Goal: Task Accomplishment & Management: Manage account settings

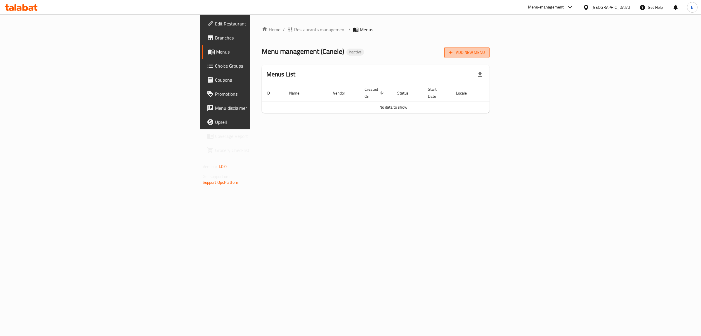
click at [485, 50] on span "Add New Menu" at bounding box center [467, 52] width 36 height 7
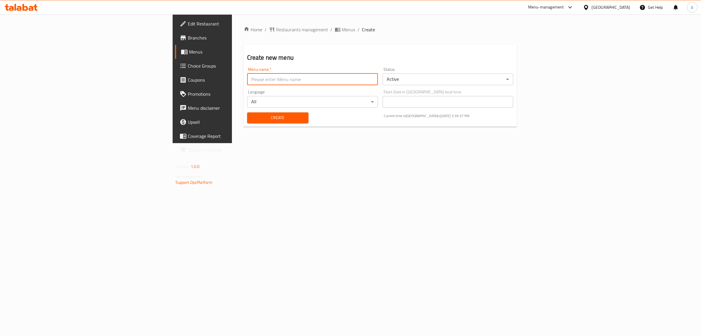
click at [253, 81] on input "text" at bounding box center [312, 79] width 131 height 12
type input "[DATE]"
click at [244, 110] on div "Create" at bounding box center [278, 118] width 68 height 18
click at [252, 117] on span "Create" at bounding box center [278, 117] width 52 height 7
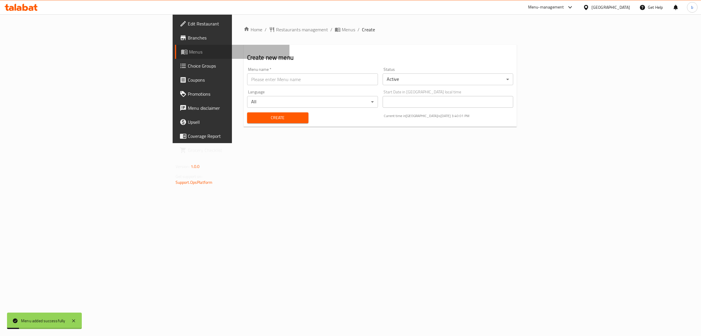
click at [189, 51] on span "Menus" at bounding box center [237, 51] width 96 height 7
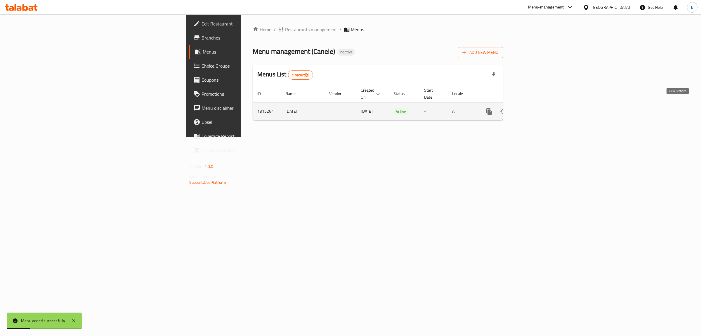
click at [539, 104] on link "enhanced table" at bounding box center [532, 111] width 14 height 14
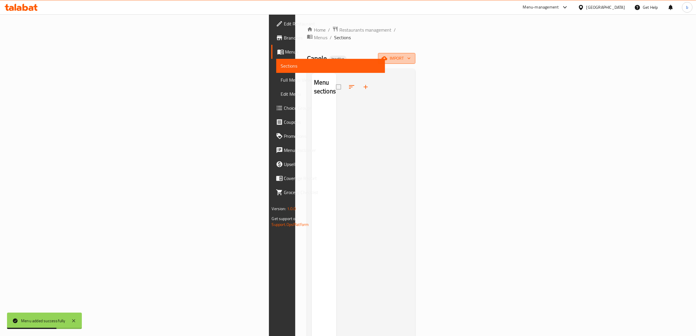
click at [411, 55] on span "import" at bounding box center [397, 58] width 28 height 7
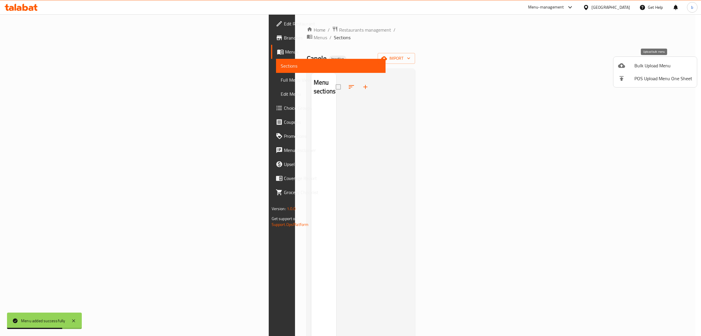
click at [655, 66] on span "Bulk Upload Menu" at bounding box center [664, 65] width 58 height 7
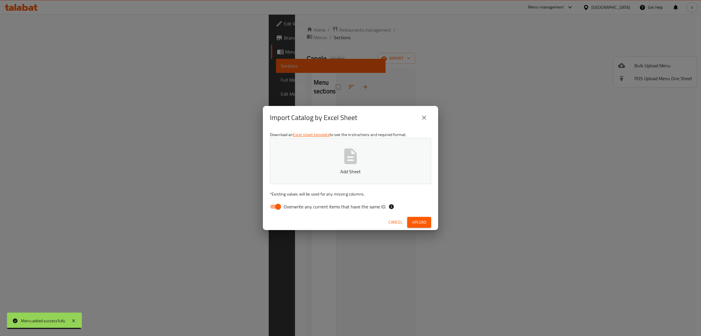
click at [277, 211] on input "Overwrite any current items that have the same ID." at bounding box center [278, 206] width 33 height 11
checkbox input "false"
click at [332, 154] on button "Add Sheet" at bounding box center [350, 161] width 161 height 46
click at [424, 226] on button "Upload" at bounding box center [419, 222] width 24 height 11
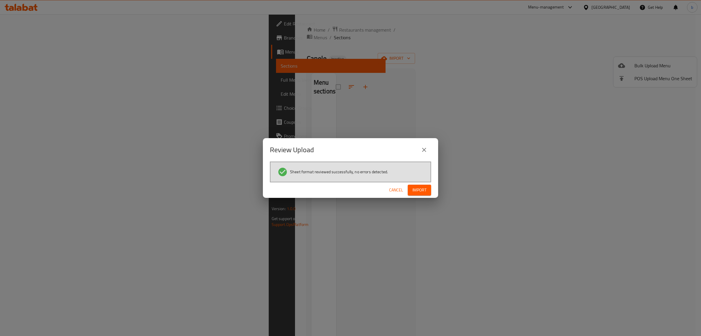
click at [423, 189] on span "Import" at bounding box center [420, 189] width 14 height 7
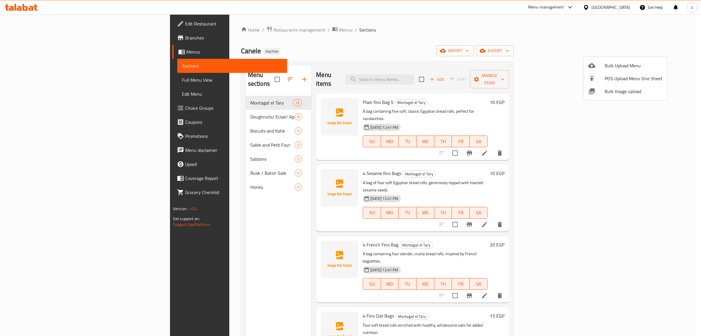
click at [28, 104] on div at bounding box center [350, 168] width 701 height 336
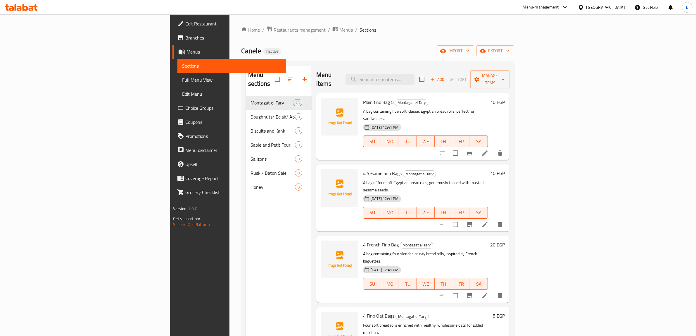
click at [185, 108] on span "Choice Groups" at bounding box center [233, 107] width 96 height 7
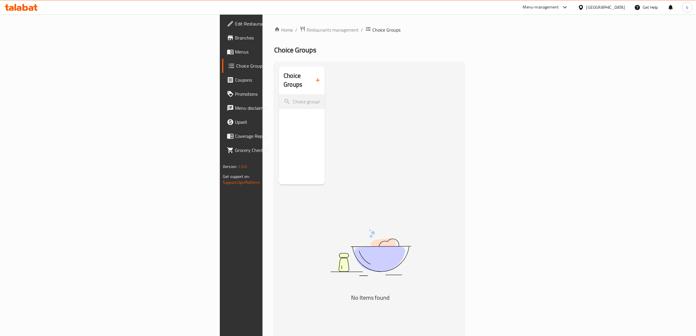
click at [314, 77] on icon "button" at bounding box center [317, 80] width 7 height 7
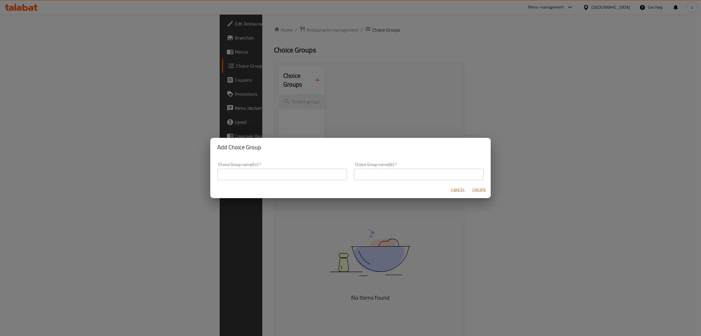
click at [260, 176] on input "text" at bounding box center [282, 174] width 130 height 12
type input "Your Choice of:"
click at [374, 173] on input "text" at bounding box center [419, 174] width 130 height 12
type input "ذا بريك فاست والا, السوق الكبير"
click at [419, 175] on input "ذا بريك فاست والا, السوق الكبير" at bounding box center [419, 174] width 130 height 12
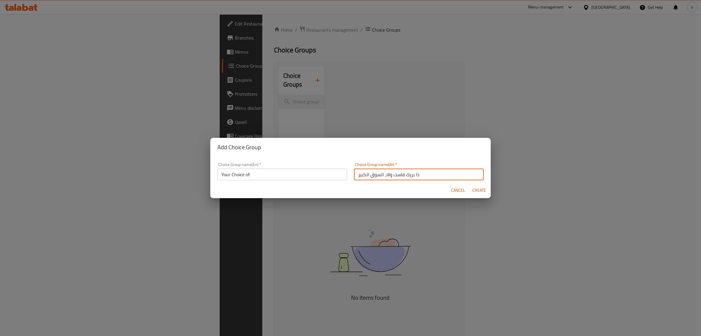
click at [419, 175] on input "ذا بريك فاست والا, السوق الكبير" at bounding box center [419, 174] width 130 height 12
click at [419, 175] on input "text" at bounding box center [419, 174] width 130 height 12
type input "اختيارك من:"
click at [484, 189] on span "Create" at bounding box center [479, 189] width 14 height 7
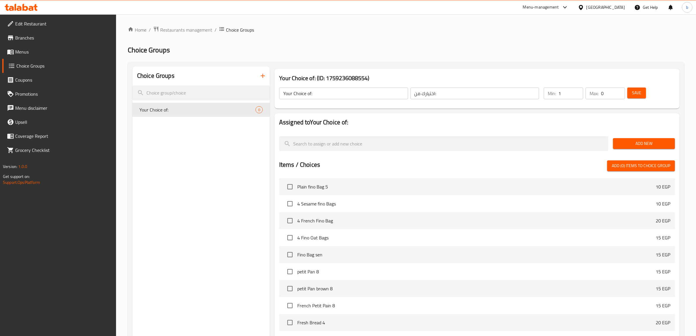
type input "1"
click at [577, 90] on input "1" at bounding box center [570, 93] width 25 height 12
type input "1"
click at [619, 89] on input "1" at bounding box center [613, 93] width 24 height 12
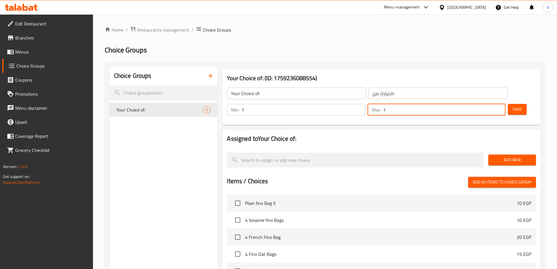
click at [501, 156] on span "Add New" at bounding box center [512, 159] width 38 height 7
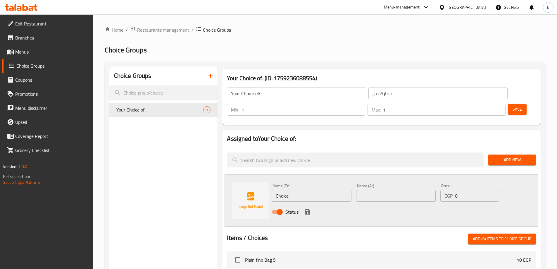
click at [363, 190] on input "text" at bounding box center [395, 196] width 79 height 12
click at [295, 190] on input "Choice" at bounding box center [311, 196] width 79 height 12
click at [357, 190] on input "text" at bounding box center [395, 196] width 79 height 12
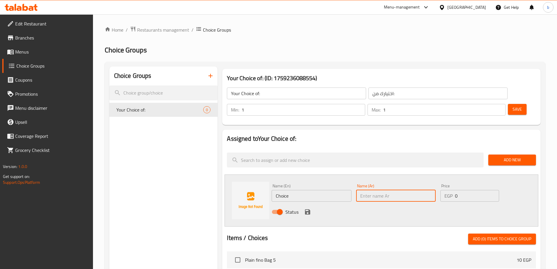
paste input "دقيق القمح الكامل"
type input "دقيق القمح الكامل"
click at [304, 186] on div "Name (En) Choice Name (En)" at bounding box center [311, 192] width 84 height 23
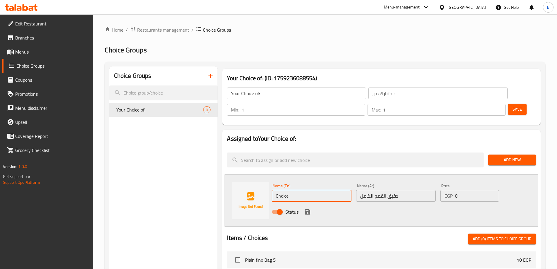
click at [301, 190] on input "Choice" at bounding box center [311, 196] width 79 height 12
click at [312, 190] on input "Choice" at bounding box center [311, 196] width 79 height 12
paste input "whole wheat flour"
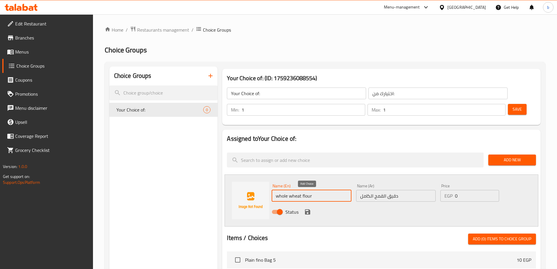
type input "whole wheat flour"
click at [307, 208] on icon "save" at bounding box center [307, 211] width 7 height 7
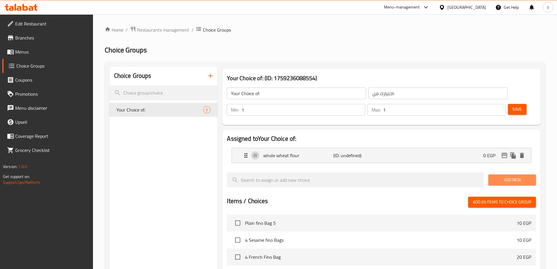
click at [508, 174] on button "Add New" at bounding box center [512, 179] width 48 height 11
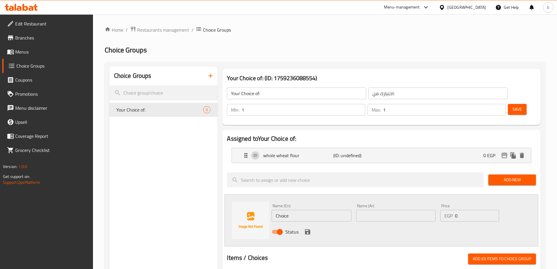
click at [316, 210] on input "Choice" at bounding box center [311, 216] width 79 height 12
type input "sin"
click at [389, 210] on input "text" at bounding box center [395, 216] width 79 height 12
type input "s"
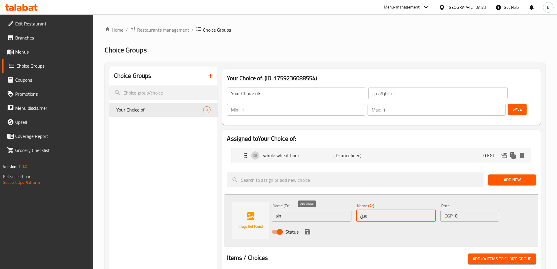
type input "سن"
click at [308, 228] on icon "save" at bounding box center [307, 231] width 7 height 7
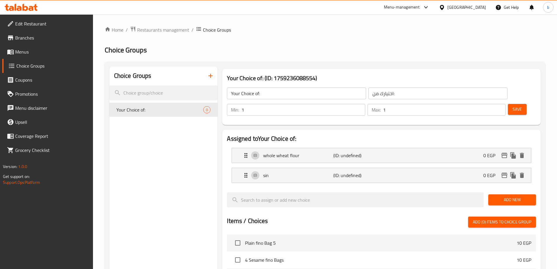
click at [513, 104] on button "Save" at bounding box center [517, 109] width 19 height 11
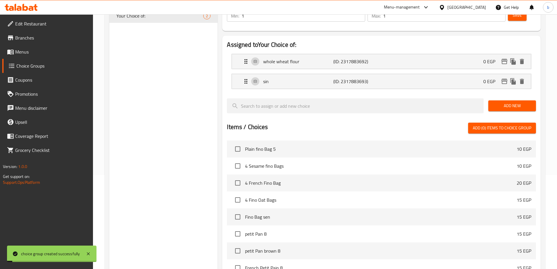
scroll to position [172, 0]
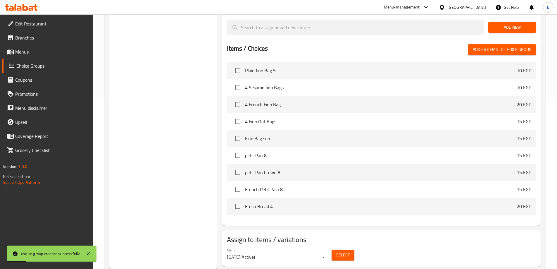
click at [348, 249] on button "Select" at bounding box center [342, 254] width 23 height 11
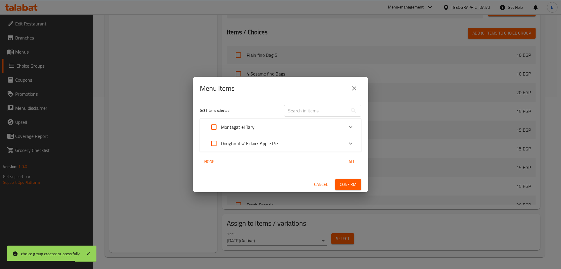
click at [343, 43] on div "Menu items 0 / 31 items selected ​ Montagat el Tary Plain fino Bag 5 10 EGP 4 S…" at bounding box center [280, 134] width 561 height 269
click at [351, 90] on icon "close" at bounding box center [354, 88] width 7 height 7
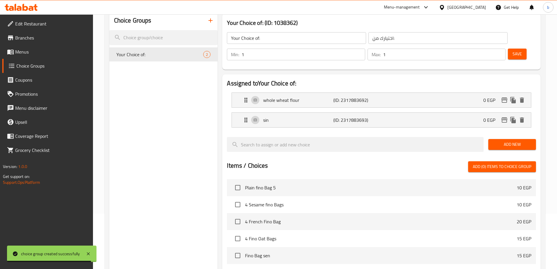
scroll to position [0, 0]
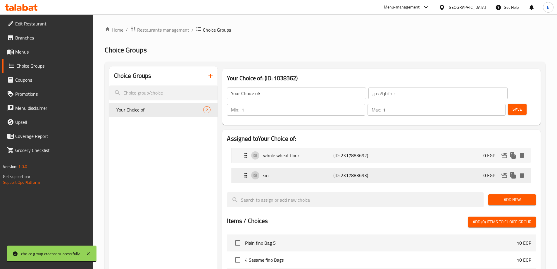
click at [289, 172] on p "sin" at bounding box center [298, 175] width 70 height 7
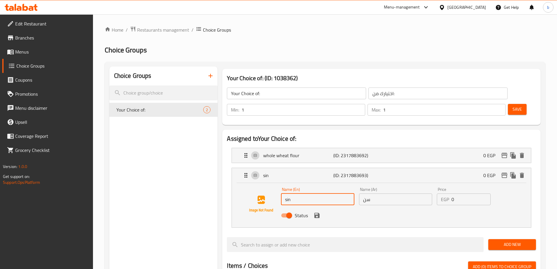
click at [288, 193] on input "sin" at bounding box center [317, 199] width 73 height 12
click at [316, 212] on icon "save" at bounding box center [316, 215] width 7 height 7
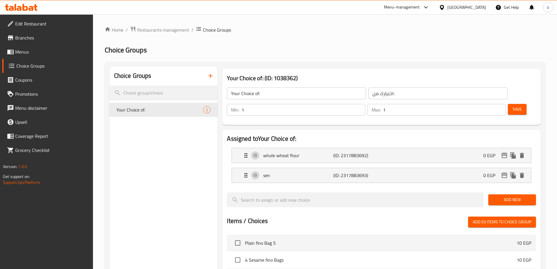
type input "sen"
click at [512, 106] on span "Save" at bounding box center [516, 109] width 9 height 7
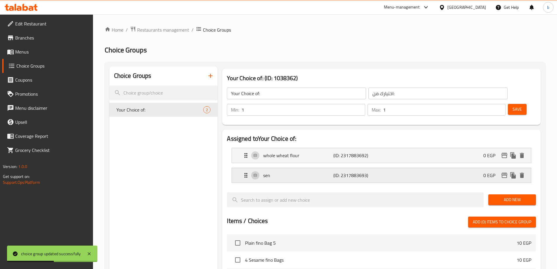
click at [429, 168] on div "sen (ID: 2317883693) 0 EGP" at bounding box center [382, 175] width 281 height 15
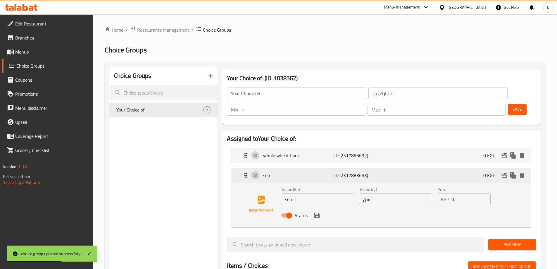
click at [421, 168] on div "sen (ID: 2317883693) 0 EGP" at bounding box center [382, 175] width 281 height 15
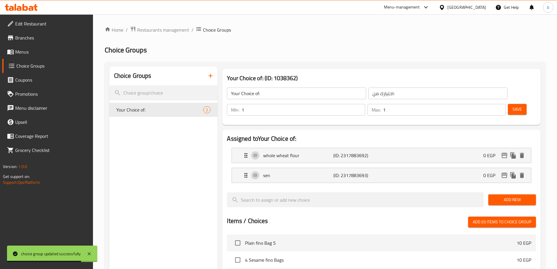
click at [508, 104] on button "Save" at bounding box center [517, 109] width 19 height 11
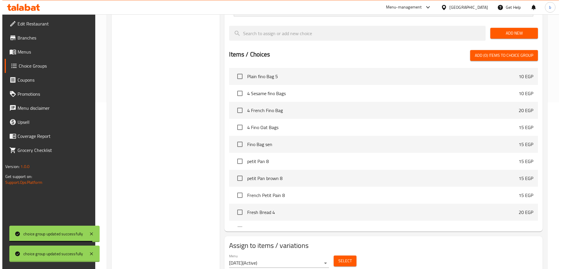
scroll to position [172, 0]
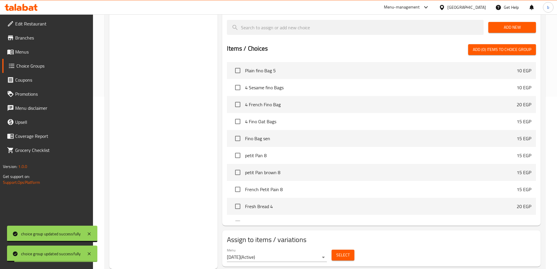
click at [357, 245] on div "Menu [DATE] ( Active ) Select" at bounding box center [381, 254] width 314 height 19
click at [353, 249] on button "Select" at bounding box center [342, 254] width 23 height 11
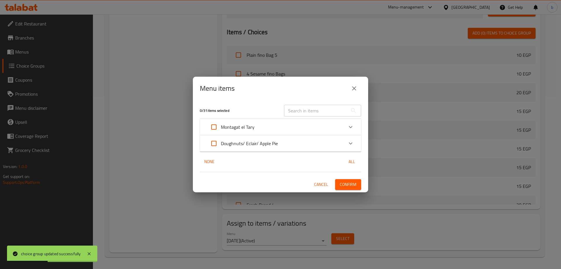
click at [302, 125] on div "Montagat el Tary" at bounding box center [275, 127] width 137 height 14
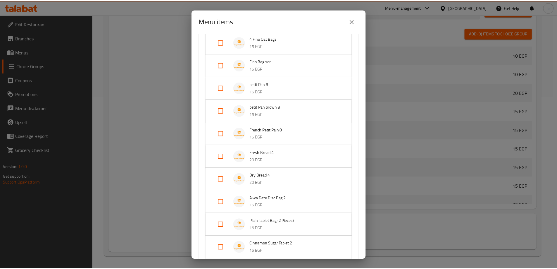
scroll to position [0, 0]
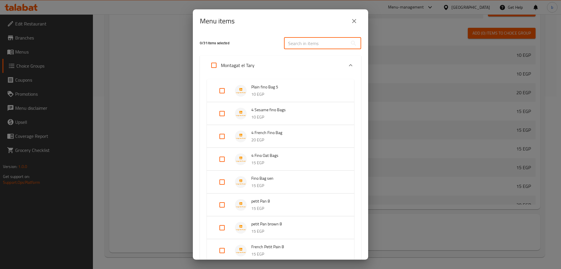
click at [302, 44] on input "text" at bounding box center [316, 43] width 64 height 12
paste input "Fino Bag sen"
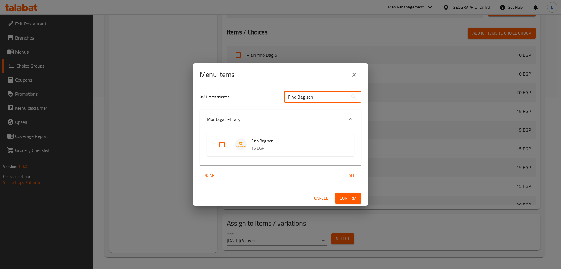
type input "Fino Bag sen"
click at [222, 141] on input "Expand" at bounding box center [222, 144] width 14 height 14
checkbox input "true"
click at [347, 198] on span "Confirm" at bounding box center [348, 197] width 17 height 7
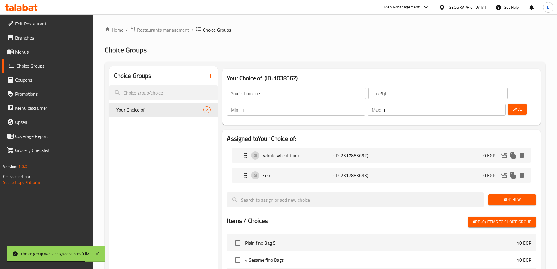
click at [210, 73] on icon "button" at bounding box center [210, 75] width 7 height 7
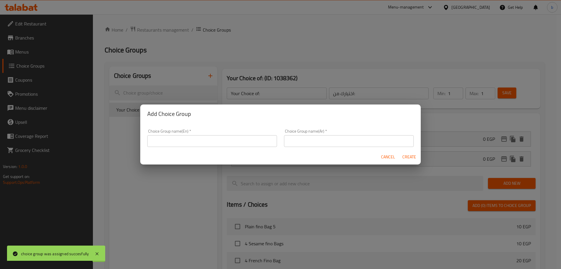
click at [203, 141] on input "text" at bounding box center [212, 141] width 130 height 12
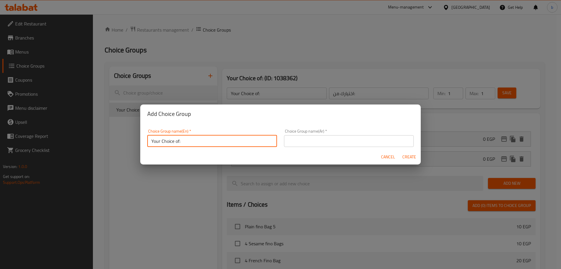
type input "Your Choice of:"
click at [325, 141] on input "text" at bounding box center [349, 141] width 130 height 12
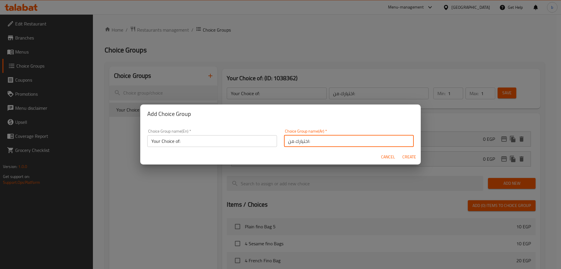
type input "اختيارك من:"
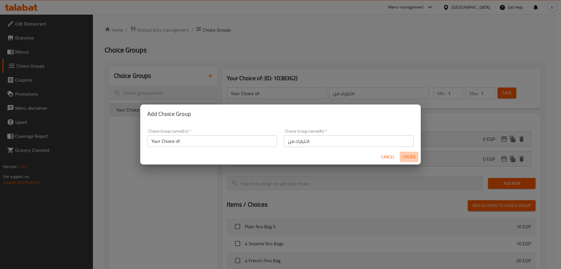
click at [412, 159] on span "Create" at bounding box center [409, 156] width 14 height 7
type input "Your Choice of:"
type input "اختيارك من:"
type input "0"
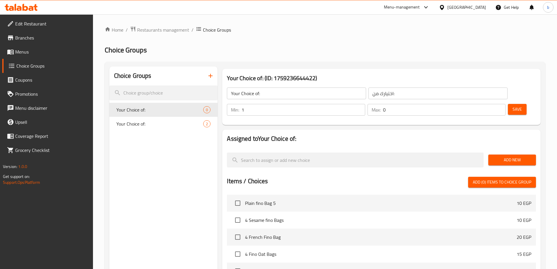
type input "1"
click at [365, 104] on input "1" at bounding box center [302, 110] width 123 height 12
type input "1"
click at [490, 104] on input "1" at bounding box center [444, 110] width 122 height 12
click at [503, 156] on span "Add New" at bounding box center [512, 159] width 38 height 7
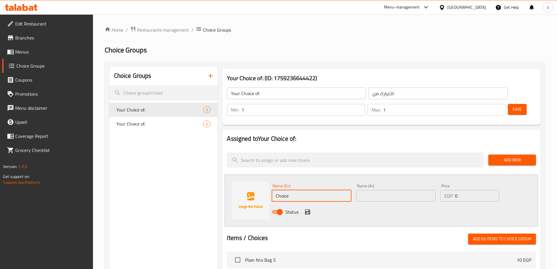
click at [306, 190] on input "Choice" at bounding box center [311, 196] width 79 height 12
click at [298, 190] on input "Choice" at bounding box center [311, 196] width 79 height 12
paste input "Powdered Sugar"
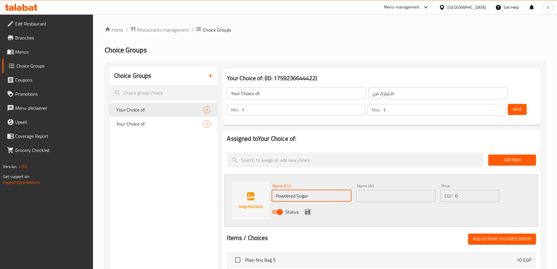
type input "Powdered Sugar"
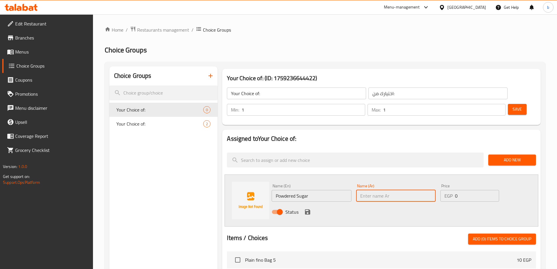
click at [371, 190] on input "text" at bounding box center [395, 196] width 79 height 12
type input "سكر بودر"
click at [308, 208] on icon "save" at bounding box center [307, 211] width 7 height 7
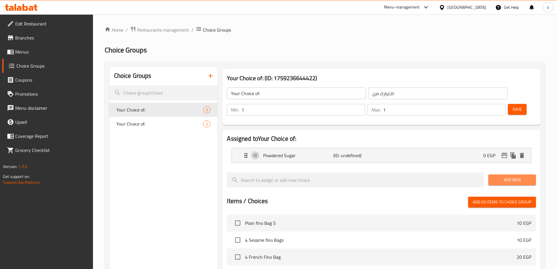
click at [522, 176] on span "Add New" at bounding box center [512, 179] width 38 height 7
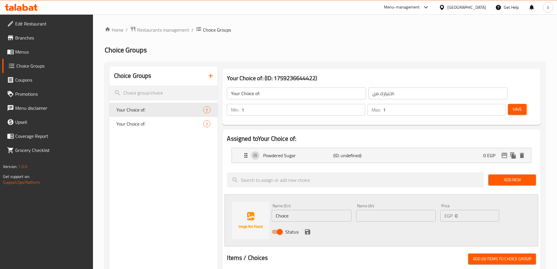
click at [316, 210] on input "Choice" at bounding box center [311, 216] width 79 height 12
click at [416, 210] on input "text" at bounding box center [395, 216] width 79 height 12
paste input "شوكلاتة"
type input "شوكلاتة"
click at [298, 210] on input "Choice" at bounding box center [311, 216] width 79 height 12
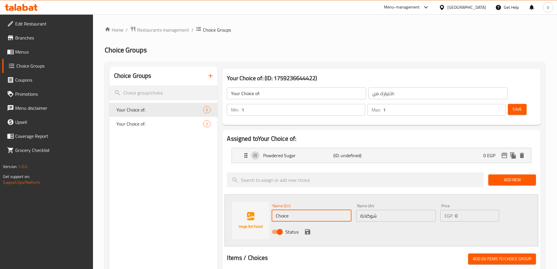
click at [298, 210] on input "Choice" at bounding box center [311, 216] width 79 height 12
paste input "colate"
type input "Chocolate"
click at [306, 229] on icon "save" at bounding box center [307, 231] width 5 height 5
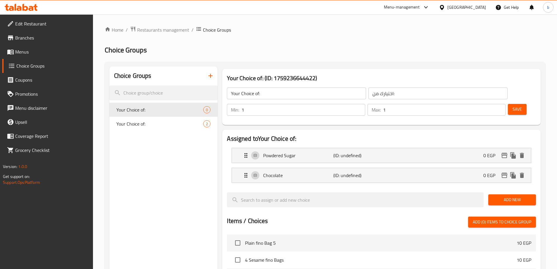
click at [510, 196] on span "Add New" at bounding box center [512, 199] width 38 height 7
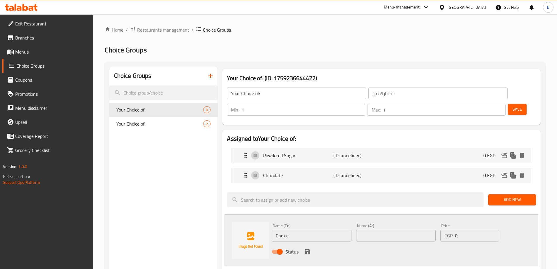
click at [307, 229] on input "Choice" at bounding box center [311, 235] width 79 height 12
click at [308, 229] on input "Choice" at bounding box center [311, 235] width 79 height 12
paste input "aramel"
type input "Caramel"
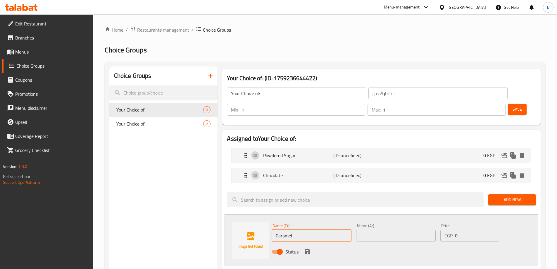
click at [369, 229] on input "text" at bounding box center [395, 235] width 79 height 12
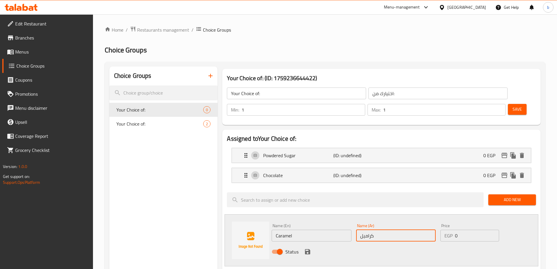
type input "كراميل"
click at [309, 243] on div "Status" at bounding box center [395, 251] width 253 height 16
click at [308, 248] on icon "save" at bounding box center [307, 251] width 7 height 7
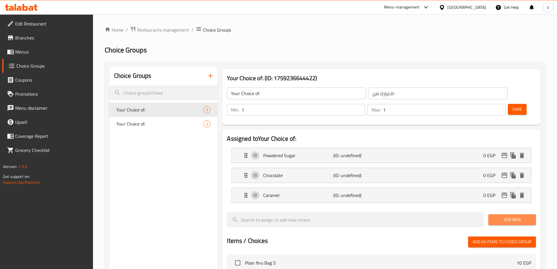
click at [511, 216] on span "Add New" at bounding box center [512, 219] width 38 height 7
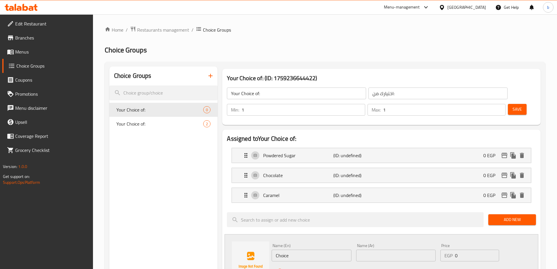
click at [306, 249] on input "Choice" at bounding box center [311, 255] width 79 height 12
paste input "Lotus"
type input "Lotus"
click at [377, 249] on input "text" at bounding box center [395, 255] width 79 height 12
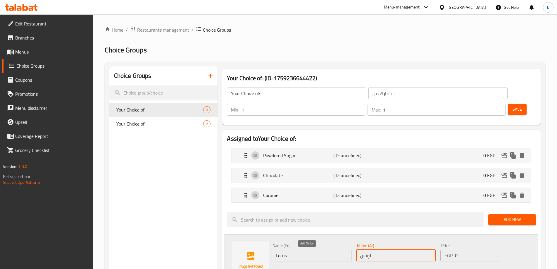
type input "لوتس"
click at [308, 269] on icon "save" at bounding box center [307, 271] width 5 height 5
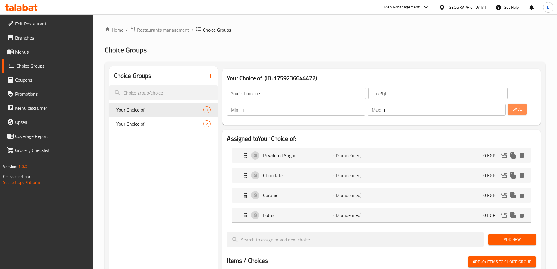
click at [516, 104] on button "Save" at bounding box center [517, 109] width 19 height 11
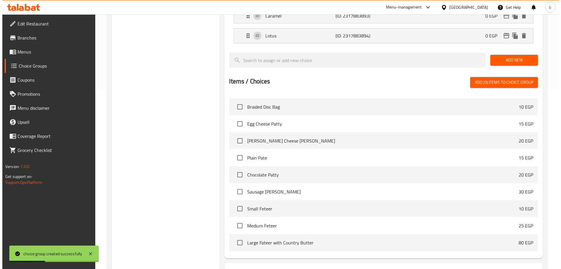
scroll to position [212, 0]
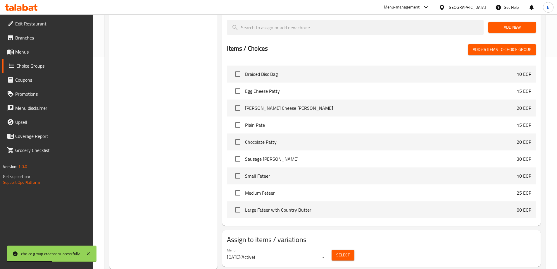
click at [350, 249] on button "Select" at bounding box center [342, 254] width 23 height 11
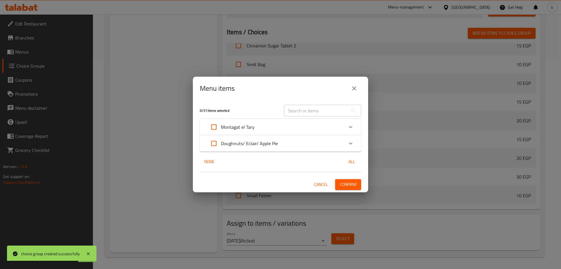
click at [281, 143] on div "Doughnuts/ Eclair/ Apple Pie" at bounding box center [275, 143] width 137 height 14
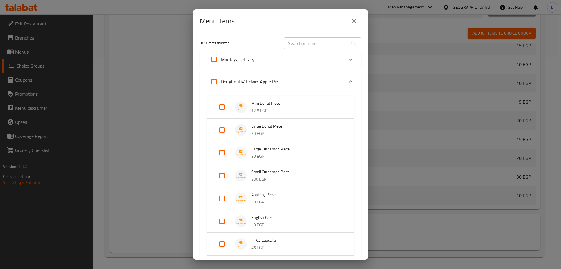
click at [224, 108] on input "Expand" at bounding box center [222, 107] width 14 height 14
checkbox input "true"
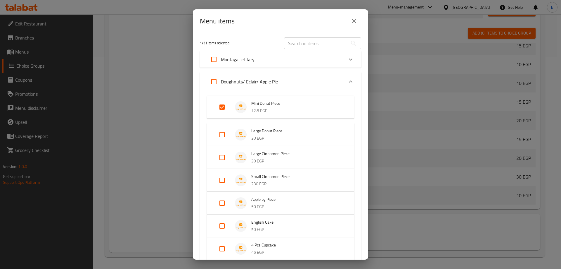
click at [222, 135] on input "Expand" at bounding box center [222, 134] width 14 height 14
checkbox input "true"
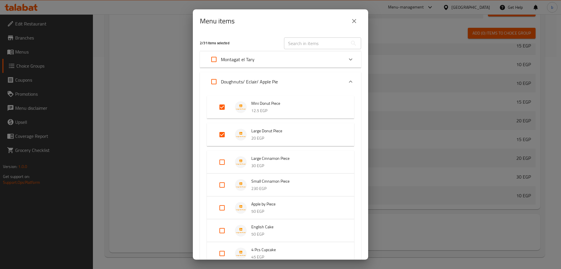
click at [224, 159] on input "Expand" at bounding box center [222, 162] width 14 height 14
checkbox input "true"
click at [217, 190] on input "Expand" at bounding box center [222, 189] width 14 height 14
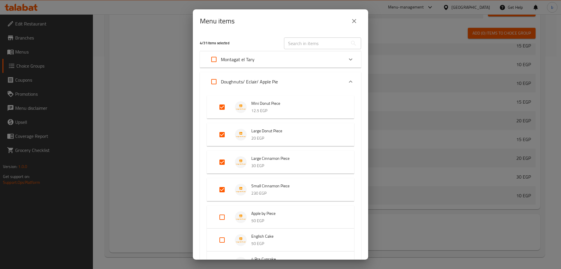
scroll to position [29, 0]
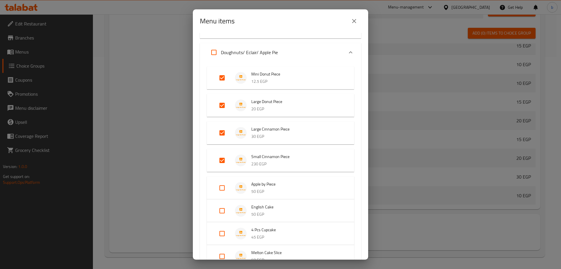
click at [221, 158] on input "Expand" at bounding box center [222, 160] width 14 height 14
checkbox input "false"
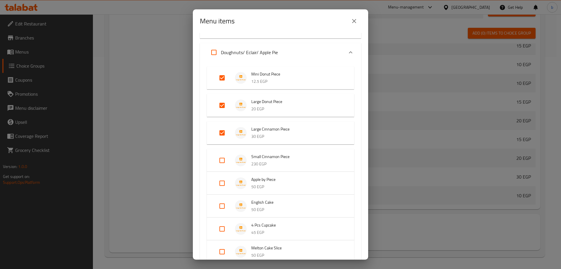
click at [221, 181] on input "Expand" at bounding box center [222, 183] width 14 height 14
checkbox input "true"
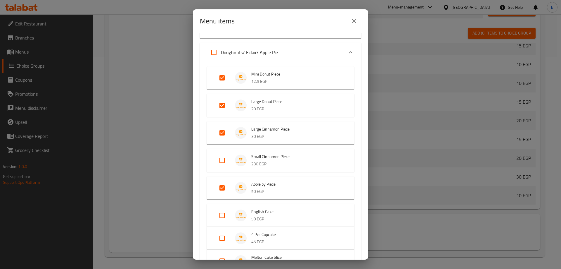
click at [223, 159] on input "Expand" at bounding box center [222, 160] width 14 height 14
checkbox input "true"
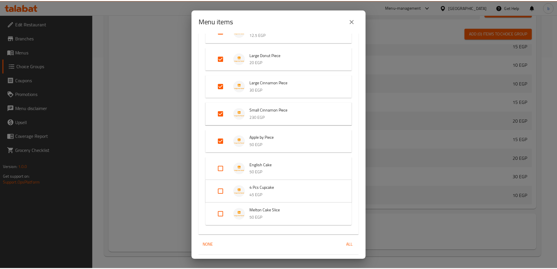
scroll to position [92, 0]
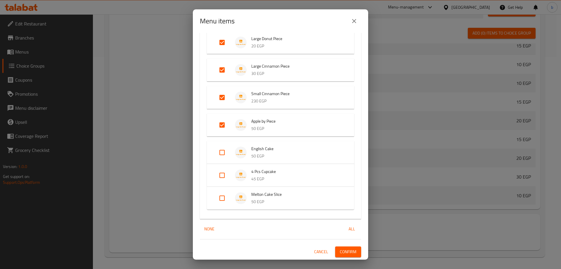
click at [342, 252] on span "Confirm" at bounding box center [348, 251] width 17 height 7
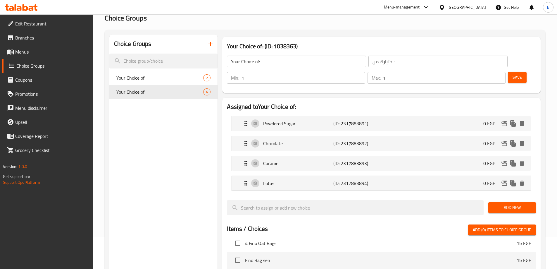
scroll to position [0, 0]
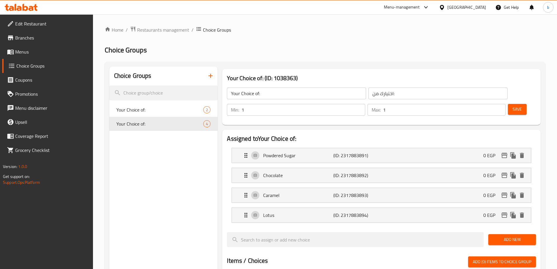
click at [212, 75] on icon "button" at bounding box center [210, 75] width 7 height 7
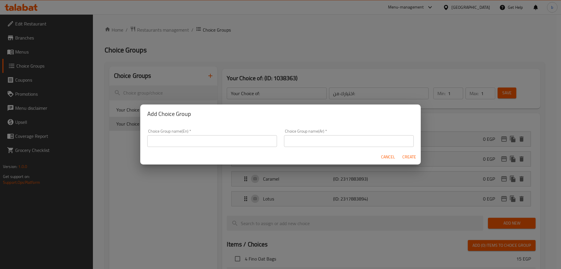
click at [174, 144] on input "text" at bounding box center [212, 141] width 130 height 12
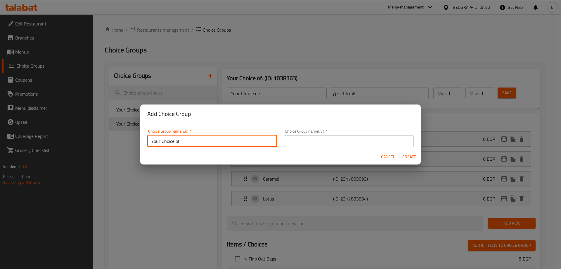
type input "Your Choice of:"
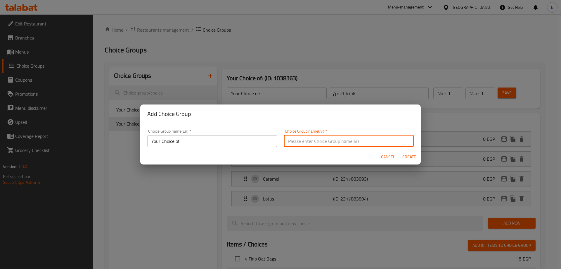
click at [317, 139] on input "text" at bounding box center [349, 141] width 130 height 12
type input "اختيارك من:"
click at [405, 158] on span "Create" at bounding box center [409, 156] width 14 height 7
type input "Your Choice of:"
type input "اختيارك من:"
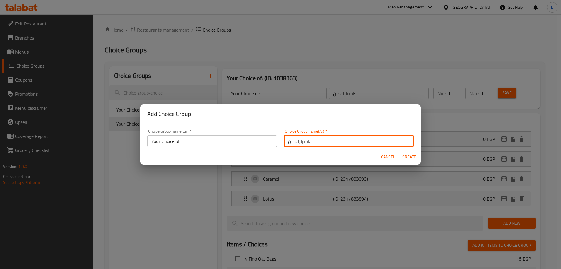
type input "0"
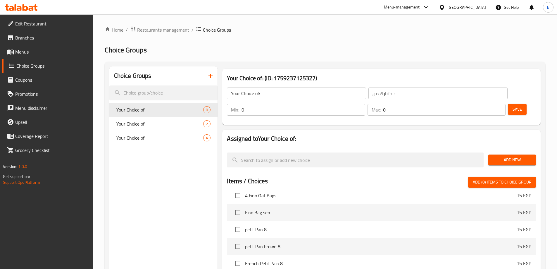
click at [525, 156] on span "Add New" at bounding box center [512, 159] width 38 height 7
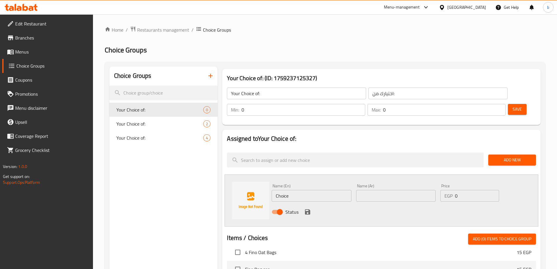
click at [307, 190] on input "Choice" at bounding box center [311, 196] width 79 height 12
paste input "dried fruit"
type input "dried fruit"
click at [405, 190] on input "text" at bounding box center [395, 196] width 79 height 12
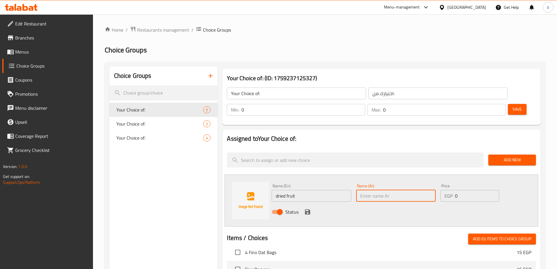
paste input "فواكه مجففة"
type input "فواكه مجففة"
click at [306, 208] on icon "save" at bounding box center [307, 211] width 7 height 7
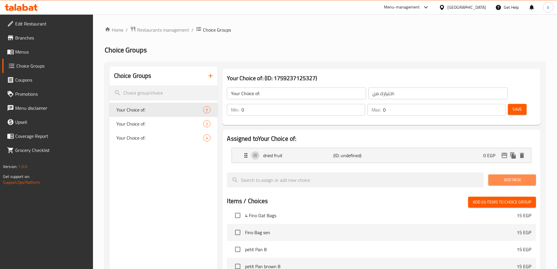
click at [521, 176] on span "Add New" at bounding box center [512, 179] width 38 height 7
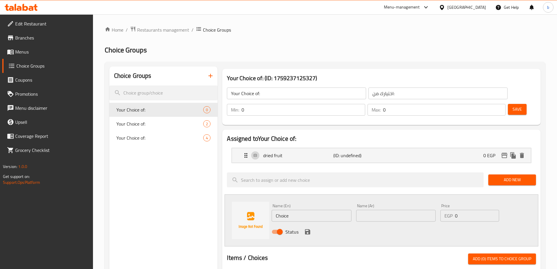
click at [312, 210] on input "Choice" at bounding box center [311, 216] width 79 height 12
click at [390, 210] on input "text" at bounding box center [395, 216] width 79 height 12
paste input "مسكرة ومكسرات"
type input "مسكرة ومكسرات"
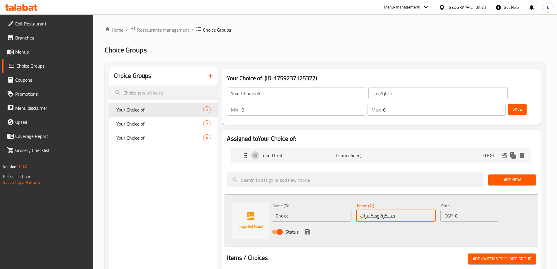
click at [303, 210] on input "Choice" at bounding box center [311, 216] width 79 height 12
paste input "candied fruits and nuts."
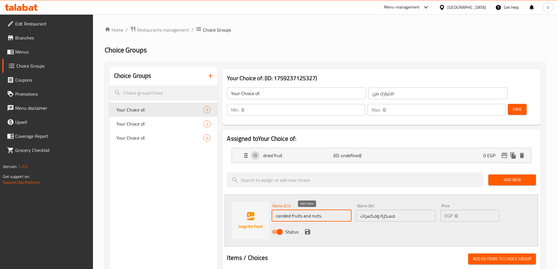
type input "candied fruits and nuts."
click at [308, 229] on icon "save" at bounding box center [307, 231] width 5 height 5
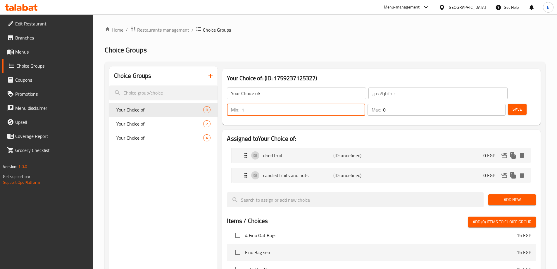
type input "1"
click at [365, 104] on input "1" at bounding box center [302, 110] width 123 height 12
type input "1"
click at [489, 104] on input "1" at bounding box center [444, 110] width 122 height 12
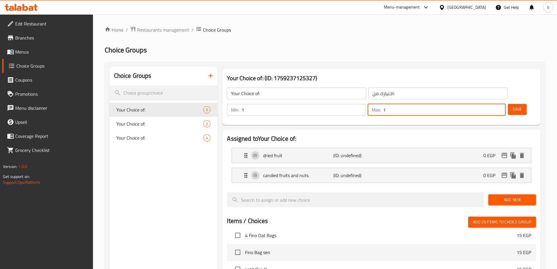
click at [512, 106] on span "Save" at bounding box center [516, 109] width 9 height 7
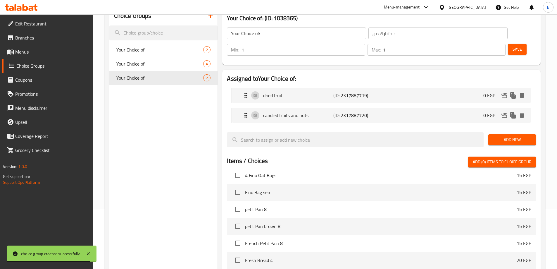
scroll to position [29, 0]
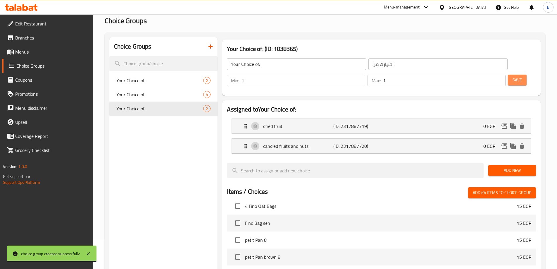
click at [508, 75] on button "Save" at bounding box center [517, 80] width 19 height 11
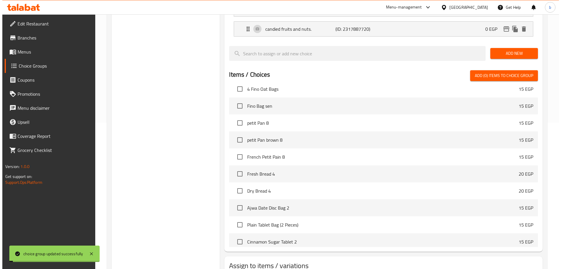
scroll to position [172, 0]
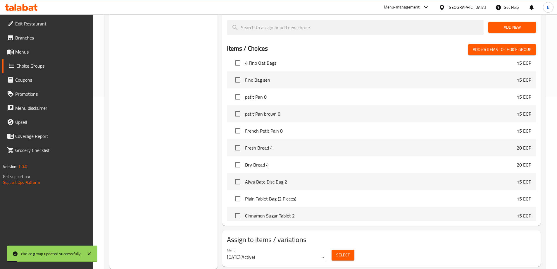
click at [343, 251] on span "Select" at bounding box center [342, 254] width 13 height 7
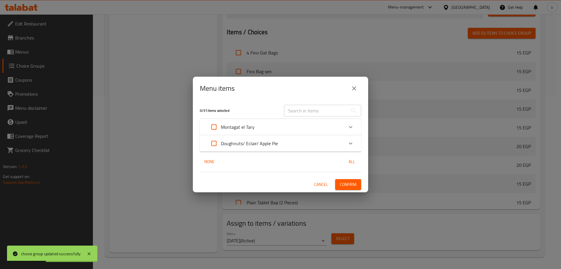
click at [246, 122] on div "Montagat el Tary" at bounding box center [231, 127] width 48 height 14
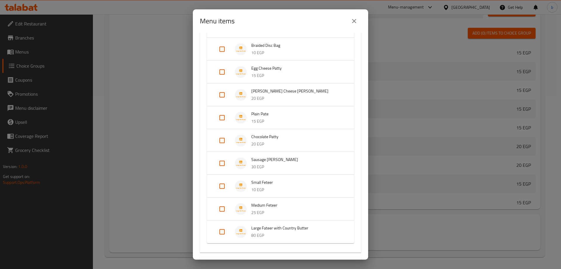
scroll to position [415, 0]
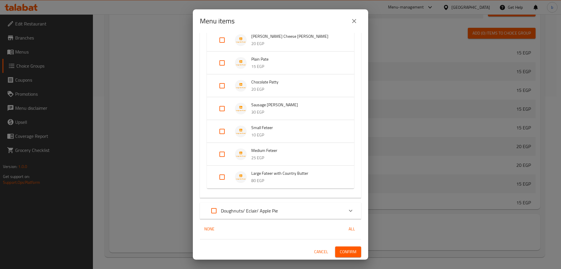
click at [259, 211] on p "Doughnuts/ Eclair/ Apple Pie" at bounding box center [249, 210] width 57 height 7
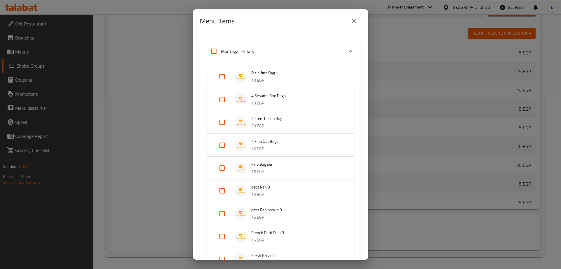
scroll to position [0, 0]
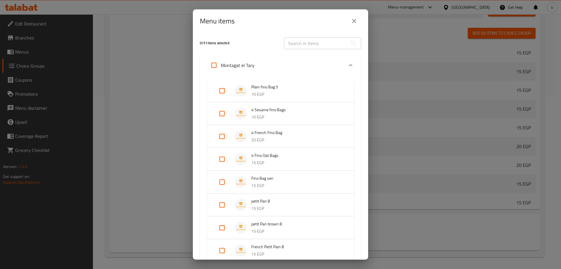
click at [304, 44] on input "text" at bounding box center [316, 43] width 64 height 12
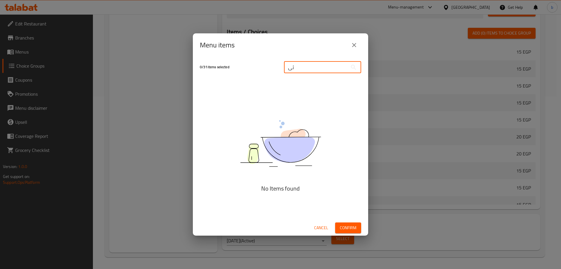
type input "ث"
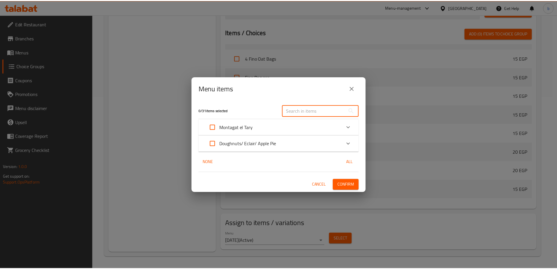
scroll to position [58, 0]
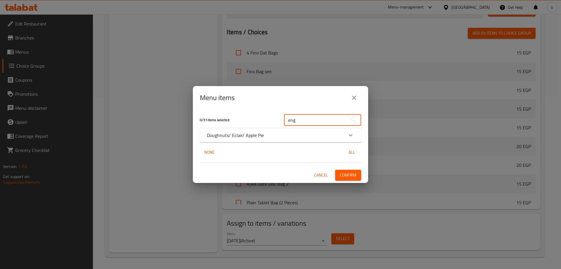
type input "eng"
click at [350, 136] on icon "Expand" at bounding box center [350, 135] width 7 height 7
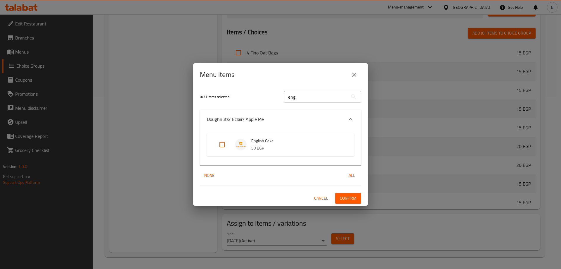
click at [222, 140] on input "Expand" at bounding box center [222, 144] width 14 height 14
checkbox input "true"
click at [351, 200] on span "Confirm" at bounding box center [348, 197] width 17 height 7
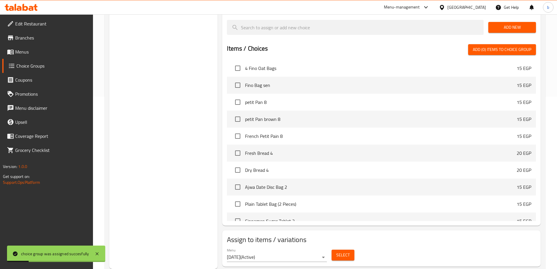
scroll to position [0, 0]
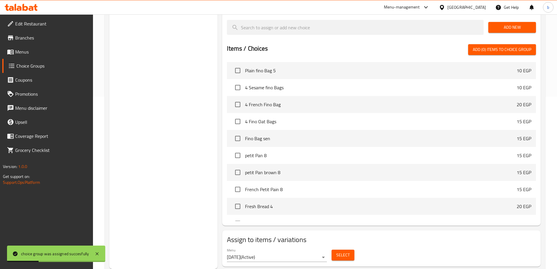
click at [197, 58] on div "Choice Groups Your Choice of: 2 Your Choice of: 4 Your Choice of: 2" at bounding box center [163, 81] width 108 height 374
click at [28, 53] on span "Menus" at bounding box center [51, 51] width 73 height 7
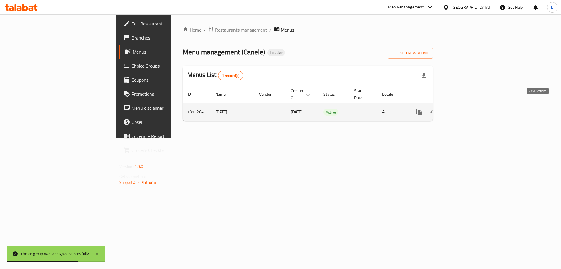
click at [468, 105] on link "enhanced table" at bounding box center [461, 112] width 14 height 14
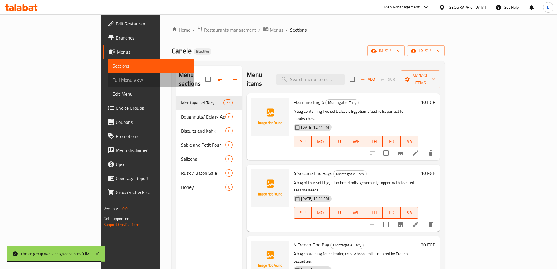
click at [113, 83] on span "Full Menu View" at bounding box center [151, 79] width 76 height 7
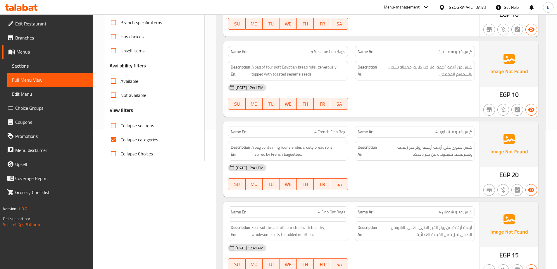
scroll to position [146, 0]
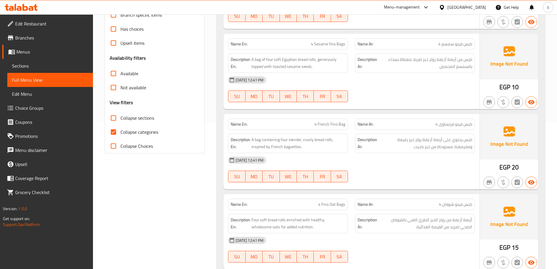
click at [114, 135] on input "Collapse categories" at bounding box center [113, 132] width 14 height 14
checkbox input "false"
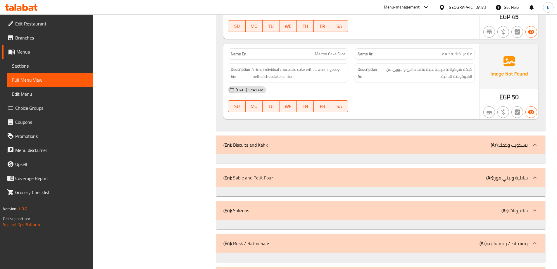
scroll to position [3369, 0]
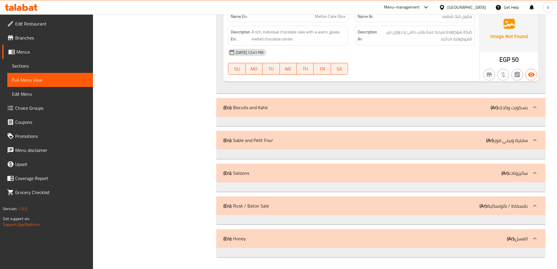
click at [412, 106] on div "(En): Biscuits and Kahk (Ar): بسكويت وكحك" at bounding box center [375, 107] width 304 height 7
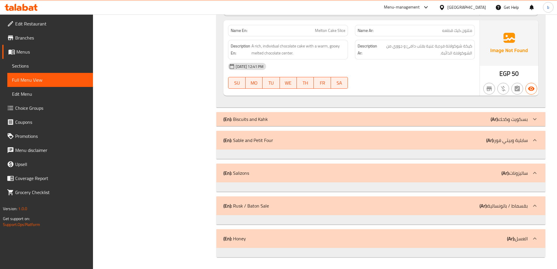
click at [410, 120] on div "(En): Biscuits and Kahk (Ar): بسكويت وكحك" at bounding box center [375, 118] width 304 height 7
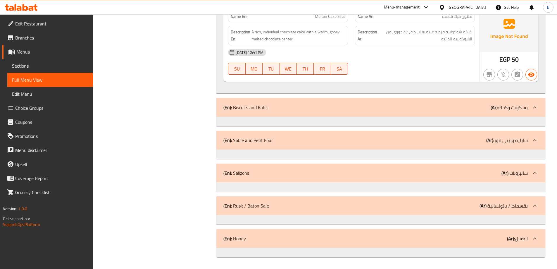
scroll to position [3223, 0]
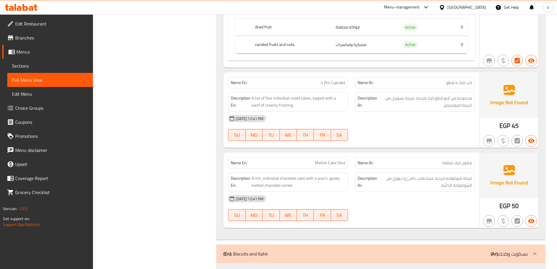
click at [43, 60] on link "Sections" at bounding box center [50, 66] width 86 height 14
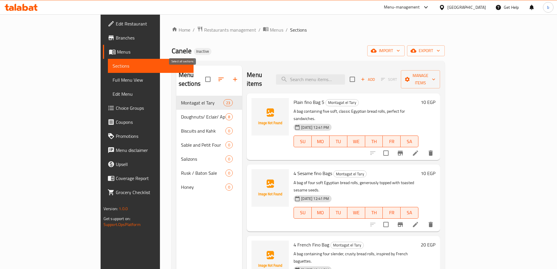
click at [202, 74] on input "checkbox" at bounding box center [208, 79] width 12 height 12
checkbox input "true"
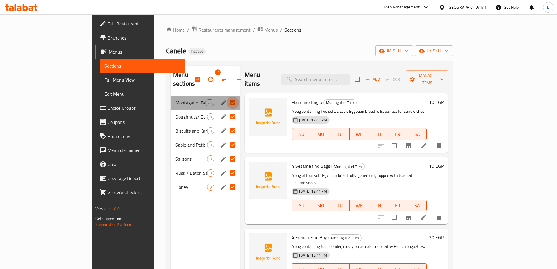
click at [226, 96] on input "Menu sections" at bounding box center [232, 102] width 12 height 12
checkbox input "false"
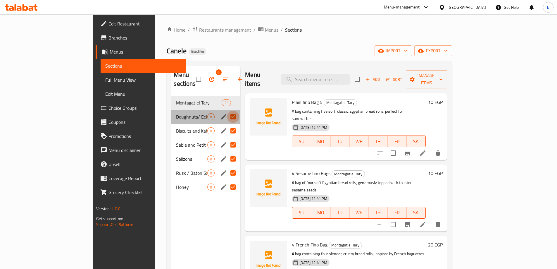
click at [227, 112] on input "Menu sections" at bounding box center [233, 116] width 12 height 12
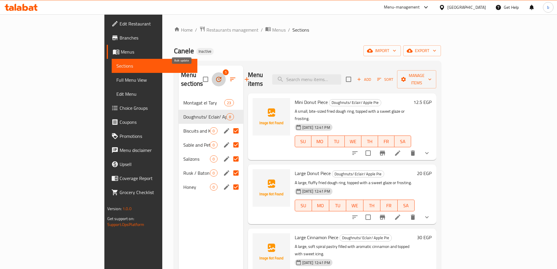
click at [215, 76] on icon "button" at bounding box center [218, 79] width 7 height 7
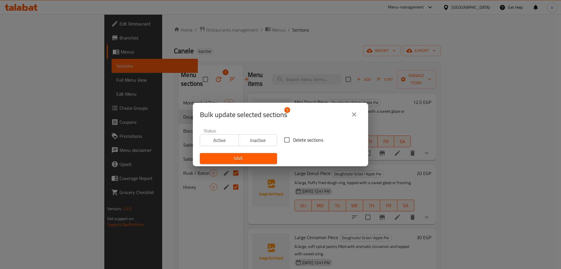
click at [221, 80] on div "Bulk update selected sections 5 Status Active Inactive Delete sections Save" at bounding box center [280, 134] width 561 height 269
click at [193, 79] on div "Bulk update selected sections 5 Status Active Inactive Delete sections Save" at bounding box center [280, 134] width 561 height 269
click at [354, 115] on icon "close" at bounding box center [354, 114] width 7 height 7
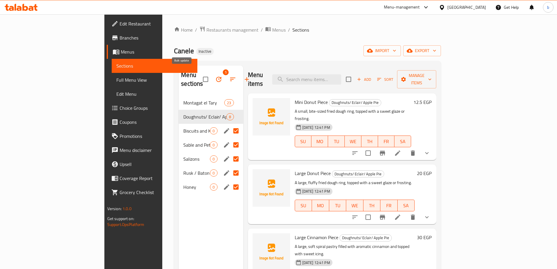
click at [215, 76] on icon "button" at bounding box center [218, 79] width 7 height 7
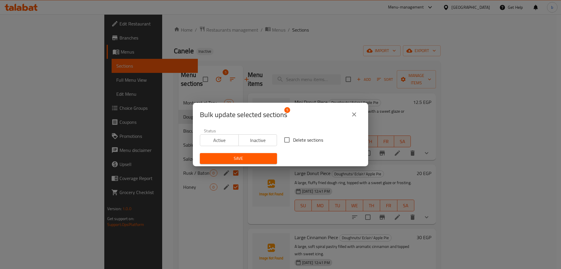
click at [287, 141] on input "Delete sections" at bounding box center [287, 140] width 12 height 12
checkbox input "true"
click at [241, 158] on span "Save" at bounding box center [239, 158] width 68 height 7
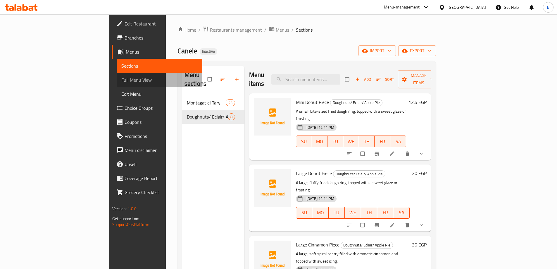
click at [121, 82] on span "Full Menu View" at bounding box center [159, 79] width 76 height 7
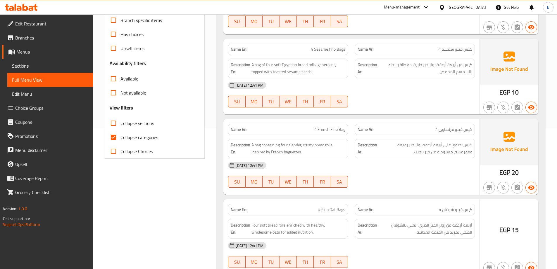
scroll to position [146, 0]
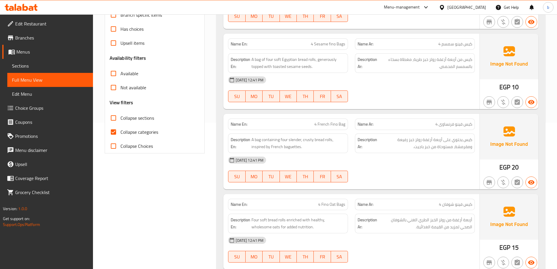
click at [125, 133] on span "Collapse categories" at bounding box center [139, 131] width 38 height 7
click at [120, 133] on input "Collapse categories" at bounding box center [113, 132] width 14 height 14
checkbox input "false"
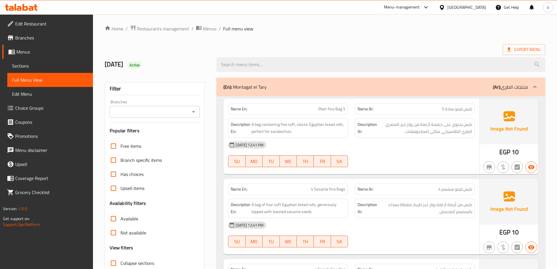
scroll to position [0, 0]
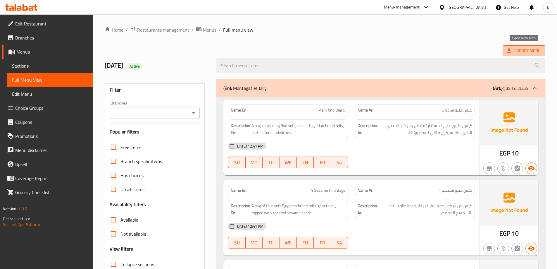
click at [528, 54] on span "Export Menu" at bounding box center [523, 50] width 33 height 7
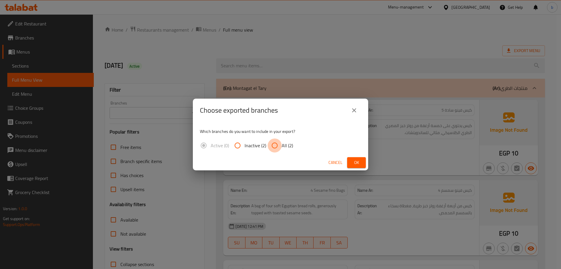
click at [273, 145] on input "All (2)" at bounding box center [275, 145] width 14 height 14
radio input "true"
click at [356, 157] on button "Ok" at bounding box center [356, 162] width 19 height 11
